Goal: Task Accomplishment & Management: Complete application form

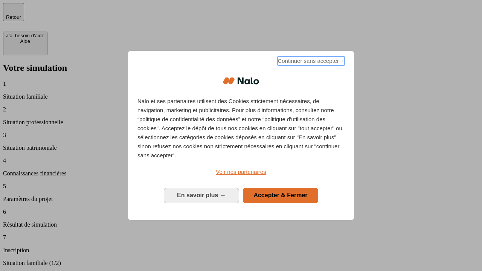
click at [310, 62] on span "Continuer sans accepter →" at bounding box center [310, 60] width 67 height 9
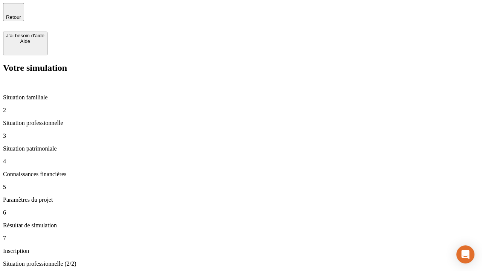
type input "30 000"
type input "1 000"
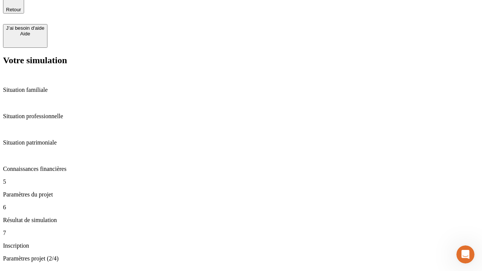
type input "65"
type input "5 000"
type input "640"
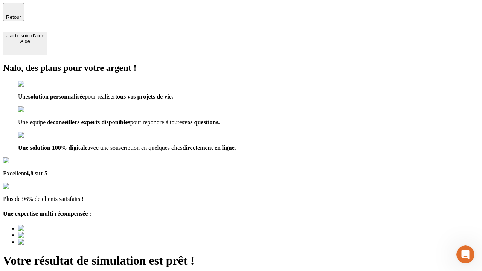
type input "[EMAIL_ADDRESS][DOMAIN_NAME]"
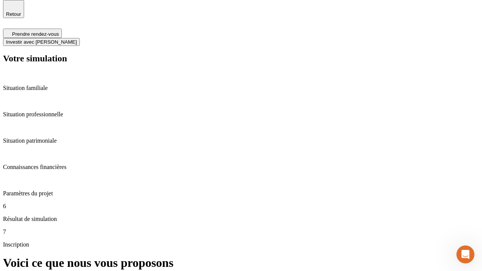
click at [77, 39] on span "Investir avec [PERSON_NAME]" at bounding box center [41, 42] width 71 height 6
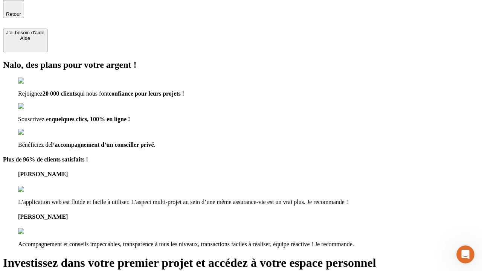
scroll to position [2, 0]
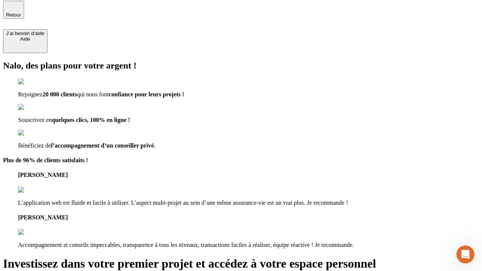
type input "[PERSON_NAME][EMAIL_ADDRESS][DOMAIN_NAME]"
